Goal: Task Accomplishment & Management: Manage account settings

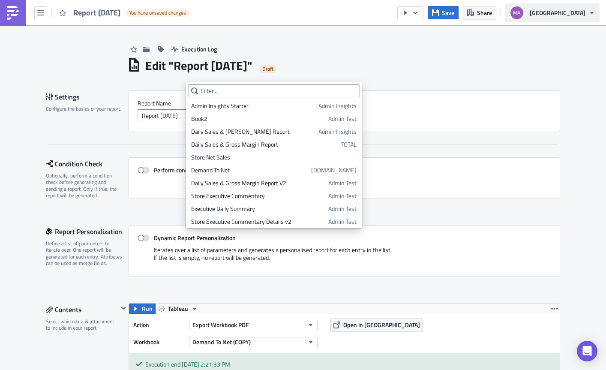
scroll to position [265, 0]
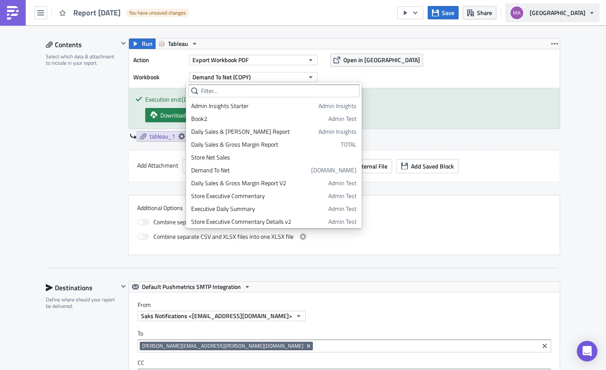
click at [579, 16] on span "[GEOGRAPHIC_DATA]" at bounding box center [557, 12] width 56 height 9
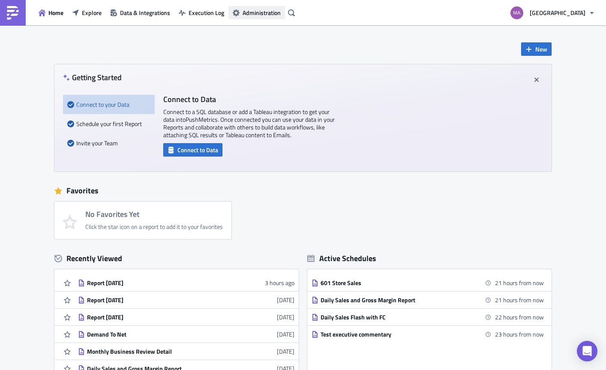
click at [272, 14] on span "Administration" at bounding box center [261, 12] width 38 height 9
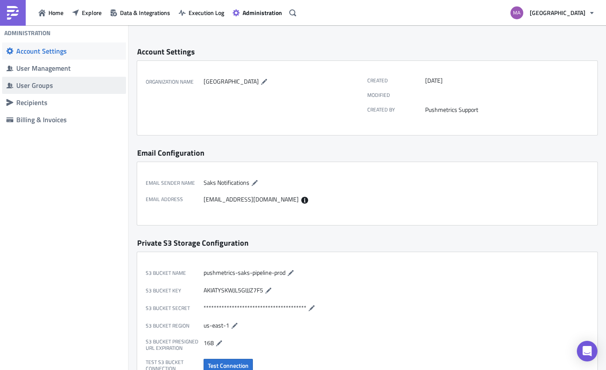
click at [70, 89] on div "User Groups" at bounding box center [68, 85] width 105 height 9
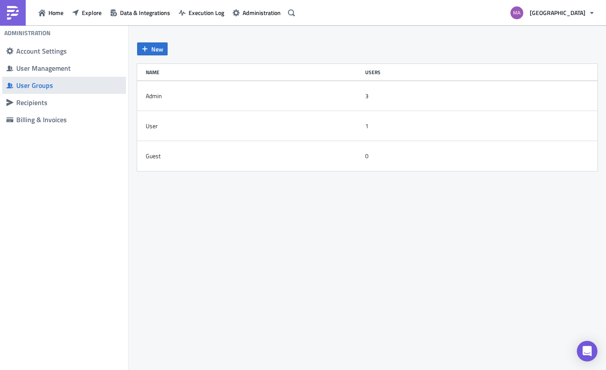
click at [70, 86] on div "User Groups" at bounding box center [68, 85] width 105 height 9
click at [75, 71] on div "User Management" at bounding box center [68, 68] width 105 height 9
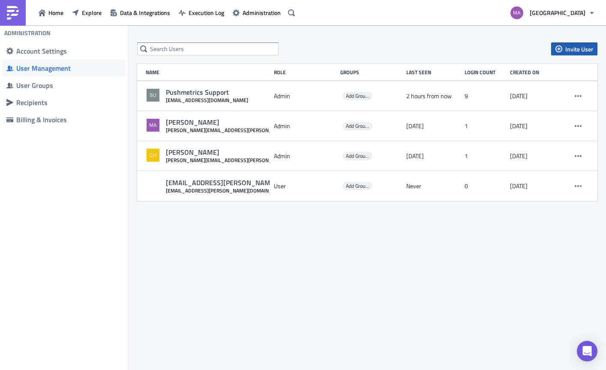
click at [561, 53] on button "Invite User" at bounding box center [574, 48] width 46 height 13
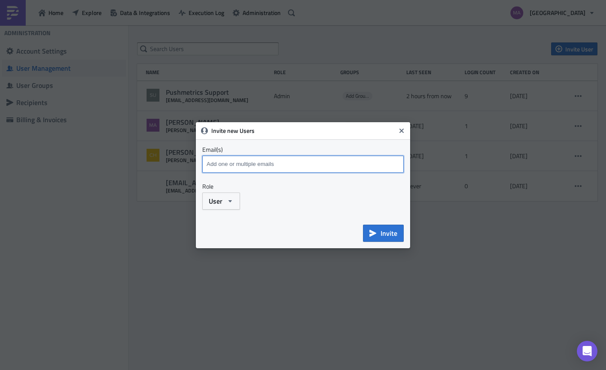
click at [286, 167] on input at bounding box center [303, 164] width 199 height 13
type input "e"
paste input "[PERSON_NAME][EMAIL_ADDRESS][PERSON_NAME][DOMAIN_NAME]"
type input "[PERSON_NAME][EMAIL_ADDRESS][PERSON_NAME][DOMAIN_NAME]"
click at [227, 203] on icon "button" at bounding box center [230, 200] width 7 height 7
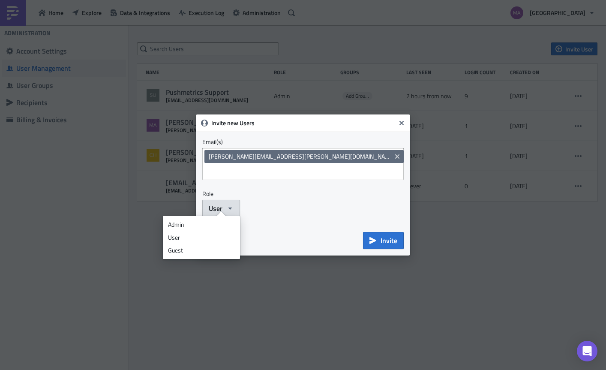
click at [227, 205] on icon "button" at bounding box center [230, 208] width 7 height 7
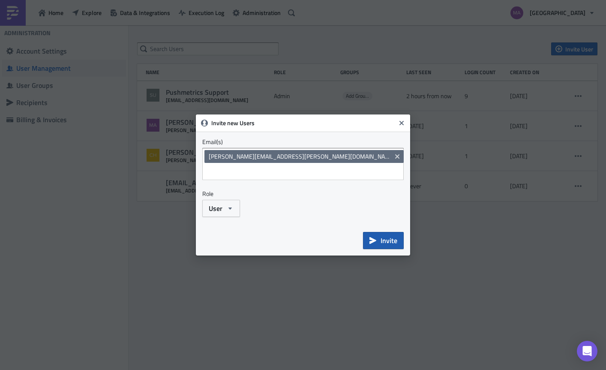
click at [388, 235] on span "Invite" at bounding box center [388, 240] width 17 height 10
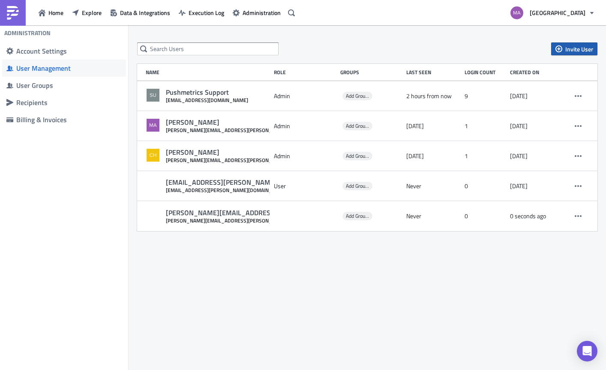
click at [571, 50] on span "Invite User" at bounding box center [579, 49] width 28 height 9
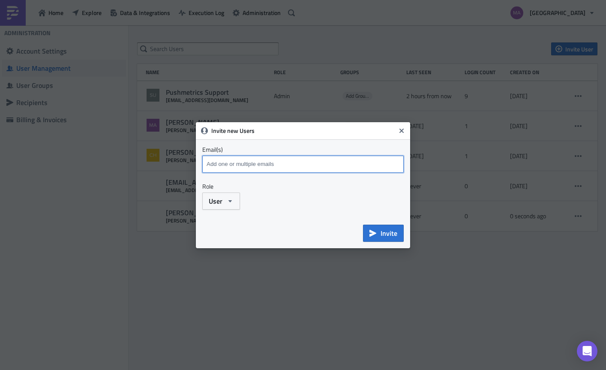
paste input "[PERSON_NAME][EMAIL_ADDRESS][PERSON_NAME][DOMAIN_NAME]"
type input "[PERSON_NAME][EMAIL_ADDRESS][PERSON_NAME][DOMAIN_NAME]"
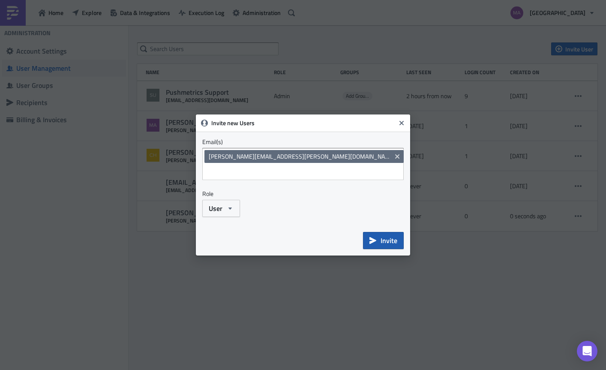
click at [383, 235] on span "Invite" at bounding box center [388, 240] width 17 height 10
